Goal: Navigation & Orientation: Find specific page/section

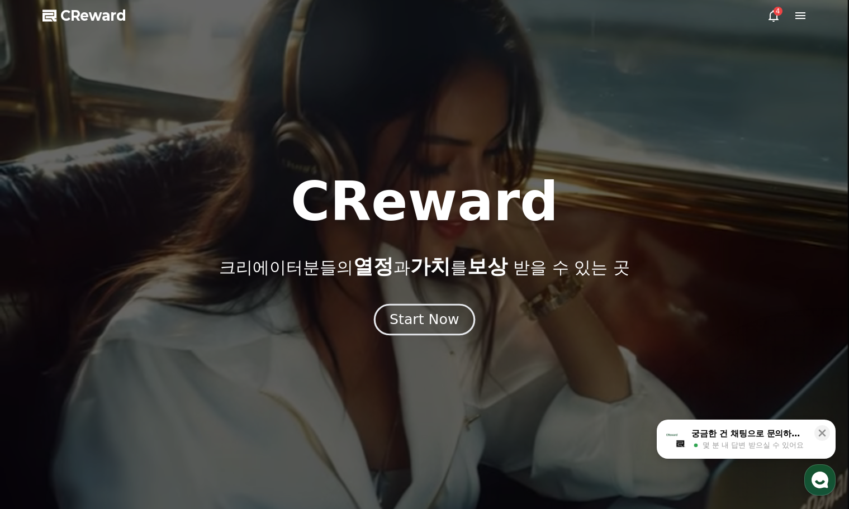
click at [412, 329] on div "Start Now" at bounding box center [424, 319] width 69 height 19
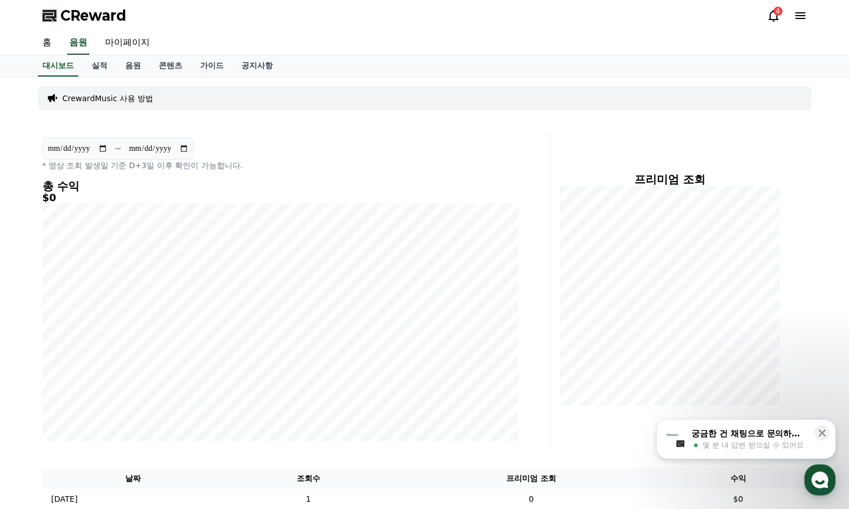
click at [774, 18] on icon at bounding box center [773, 15] width 13 height 13
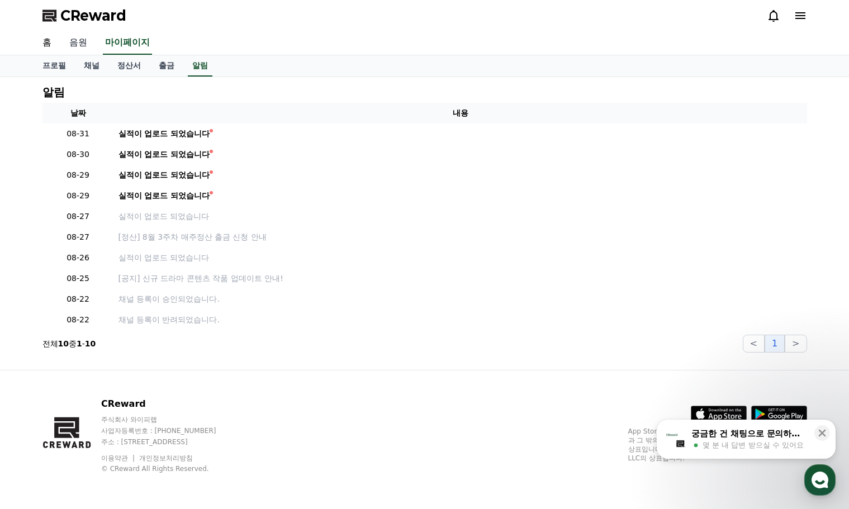
click at [84, 44] on link "음원" at bounding box center [78, 42] width 36 height 23
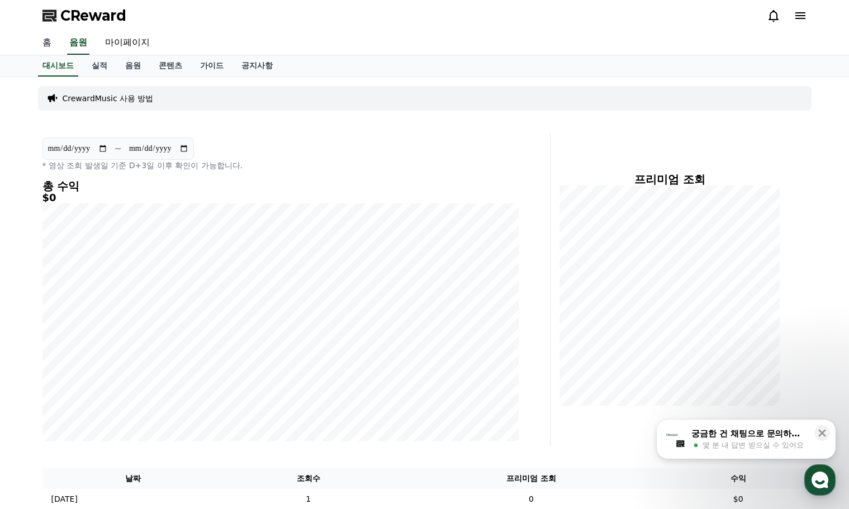
click at [49, 45] on link "홈" at bounding box center [47, 42] width 27 height 23
